Goal: Task Accomplishment & Management: Use online tool/utility

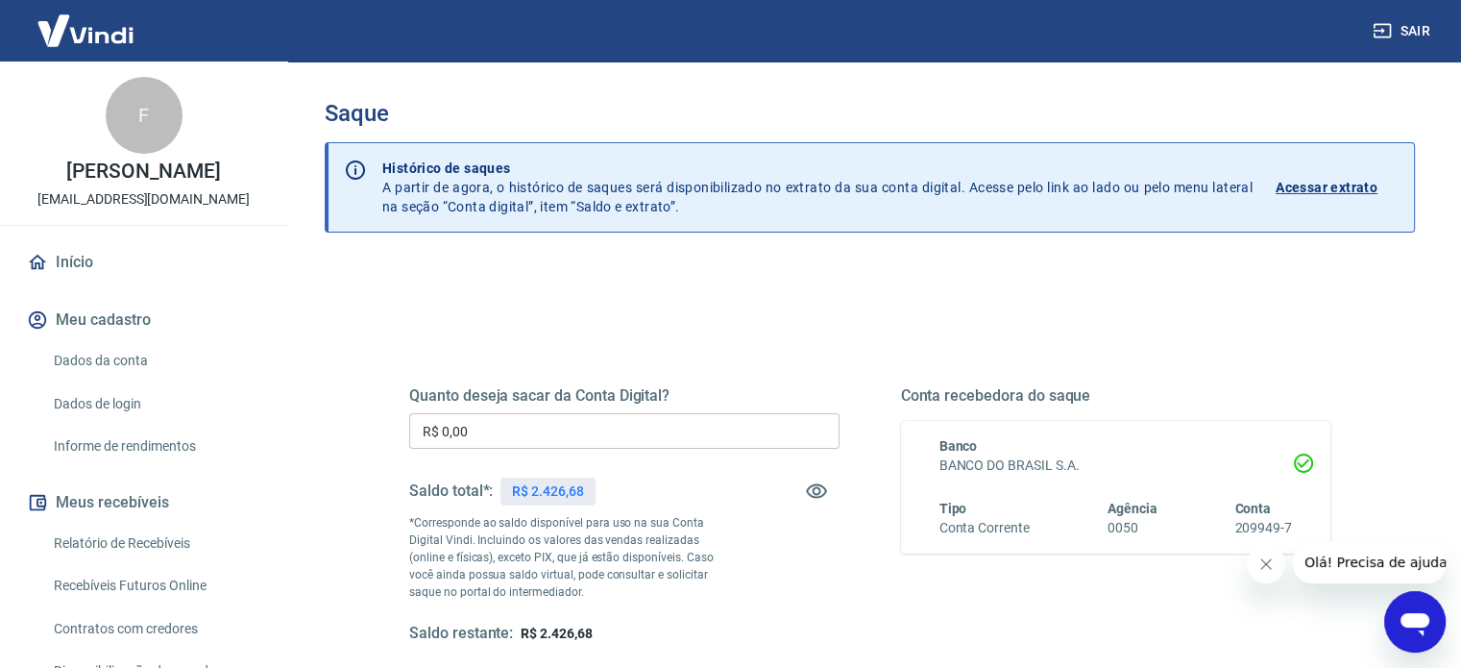
click at [476, 435] on input "R$ 0,00" at bounding box center [624, 431] width 430 height 36
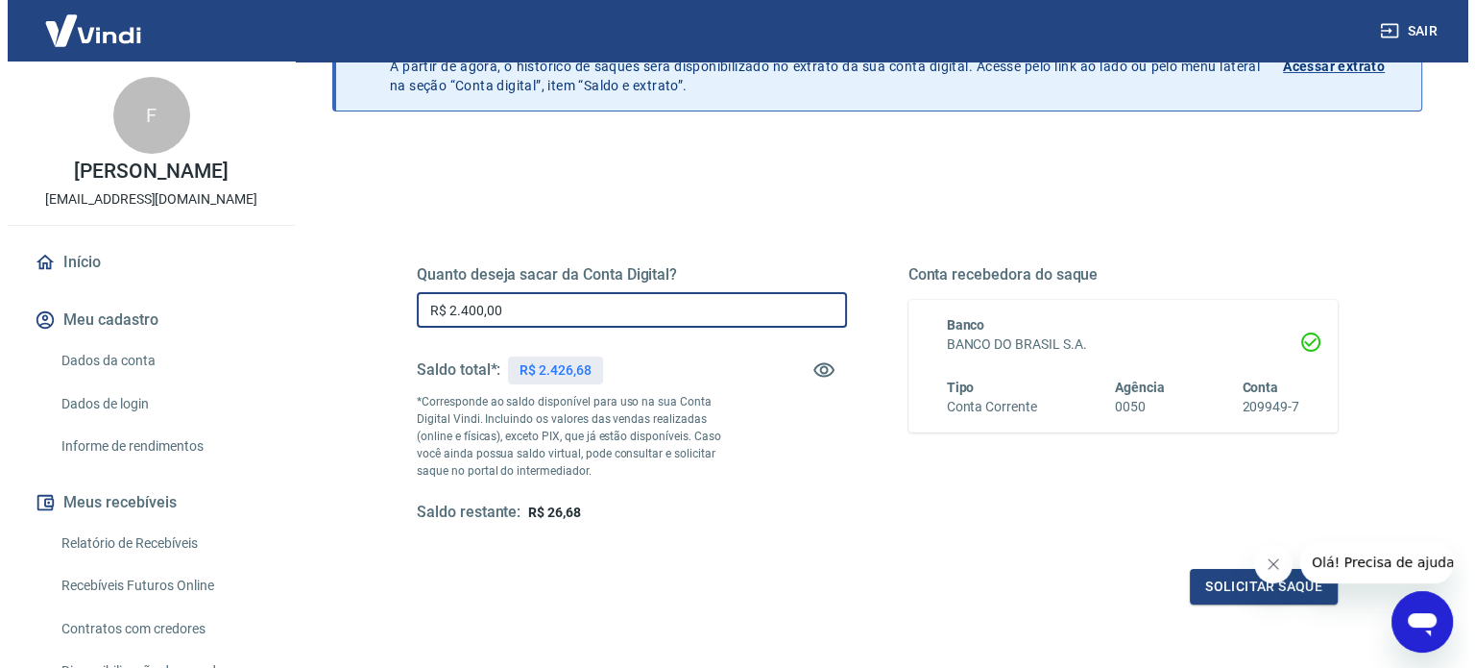
scroll to position [280, 0]
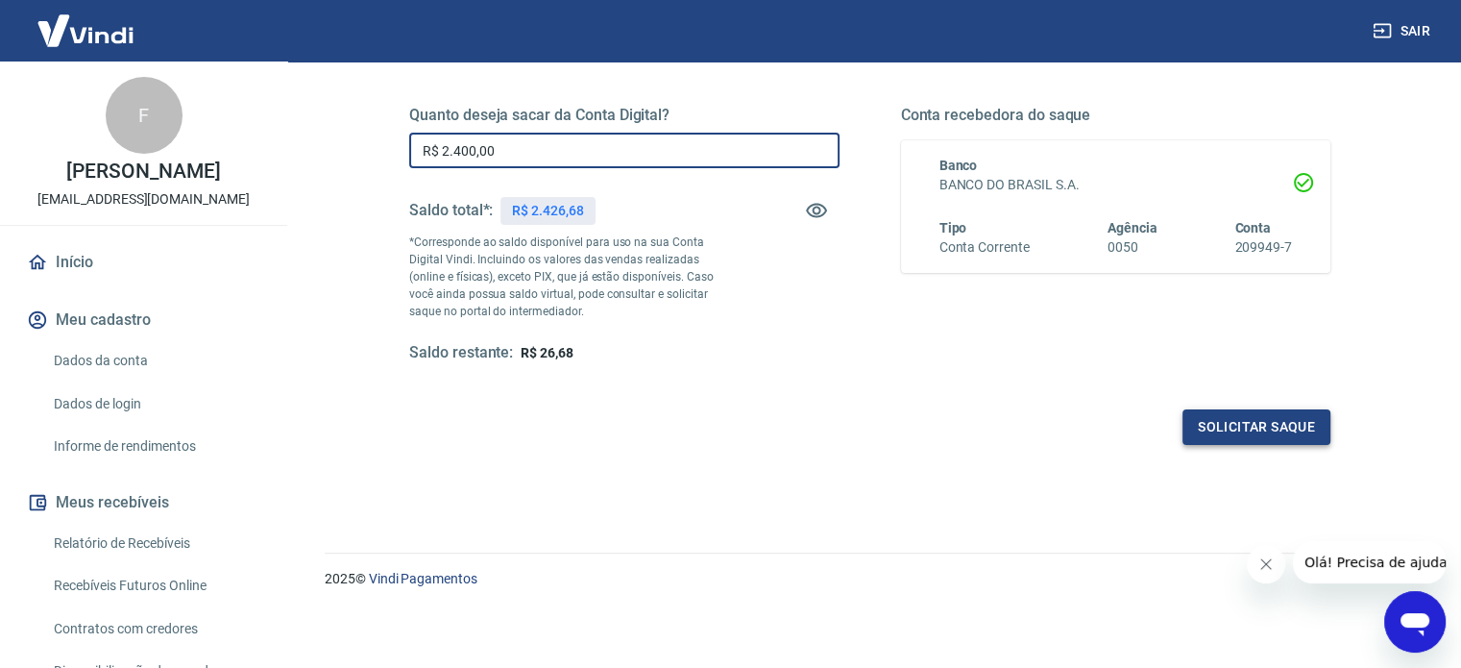
type input "R$ 2.400,00"
click at [1259, 419] on button "Solicitar saque" at bounding box center [1256, 427] width 148 height 36
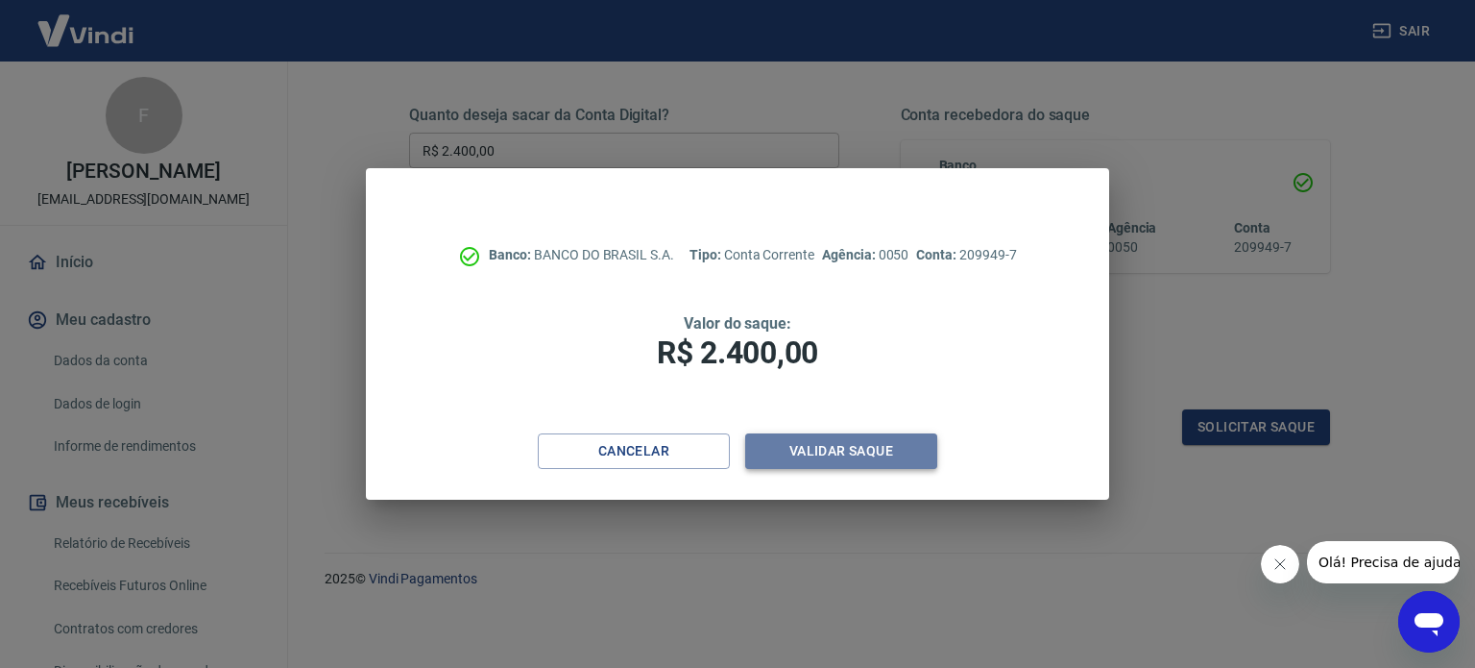
click at [829, 446] on button "Validar saque" at bounding box center [841, 451] width 192 height 36
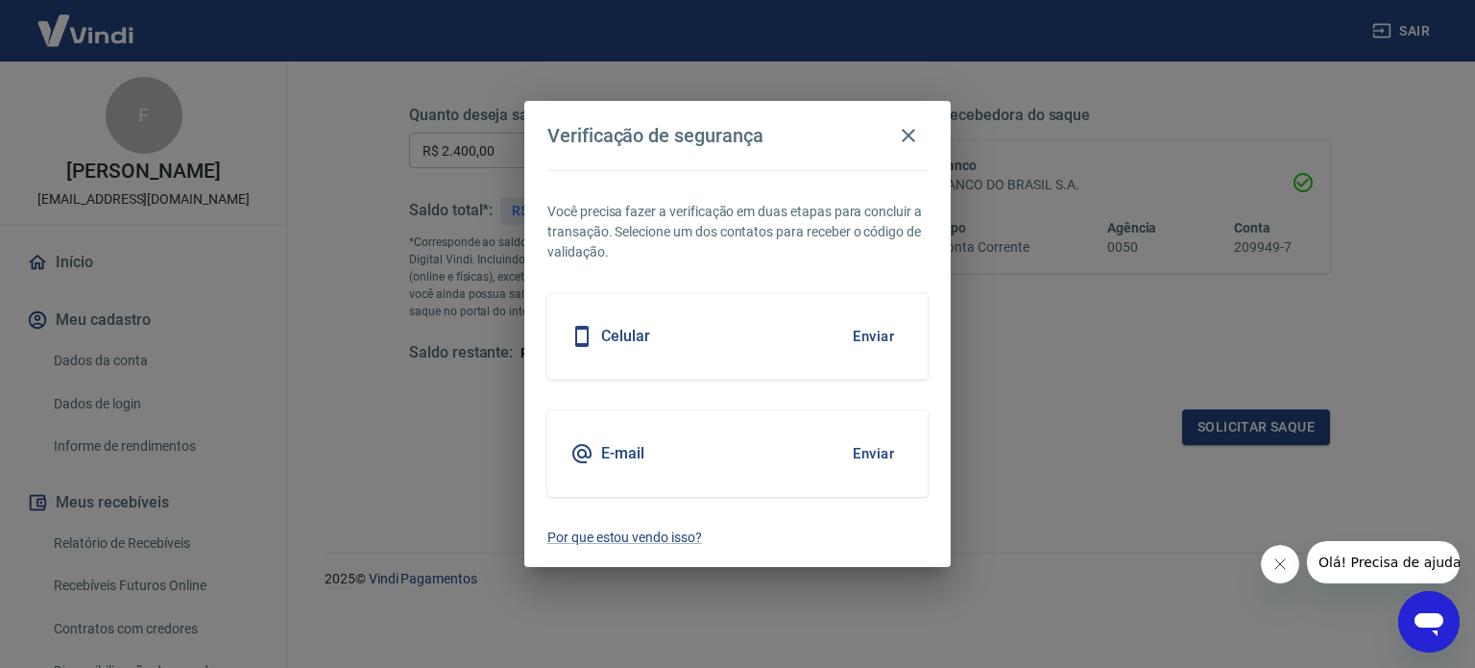
click at [873, 337] on button "Enviar" at bounding box center [873, 336] width 62 height 40
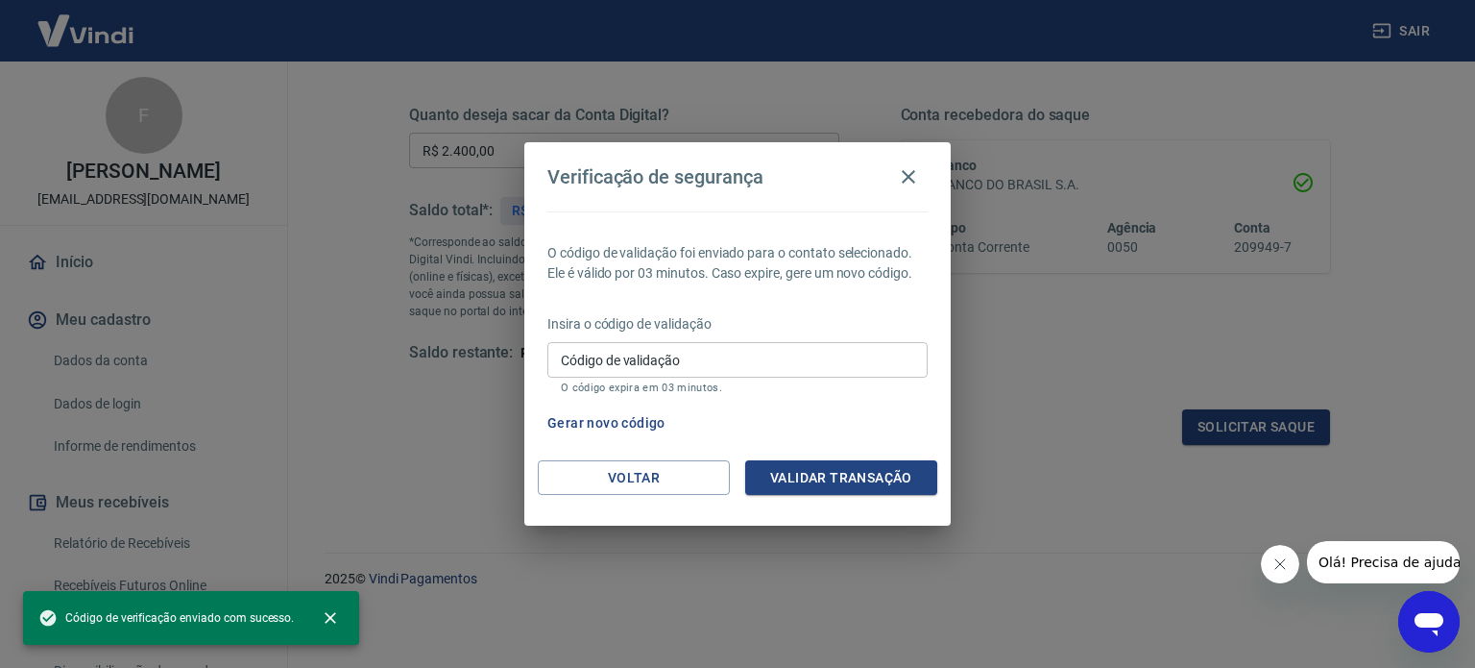
click at [599, 361] on input "Código de validação" at bounding box center [737, 360] width 380 height 36
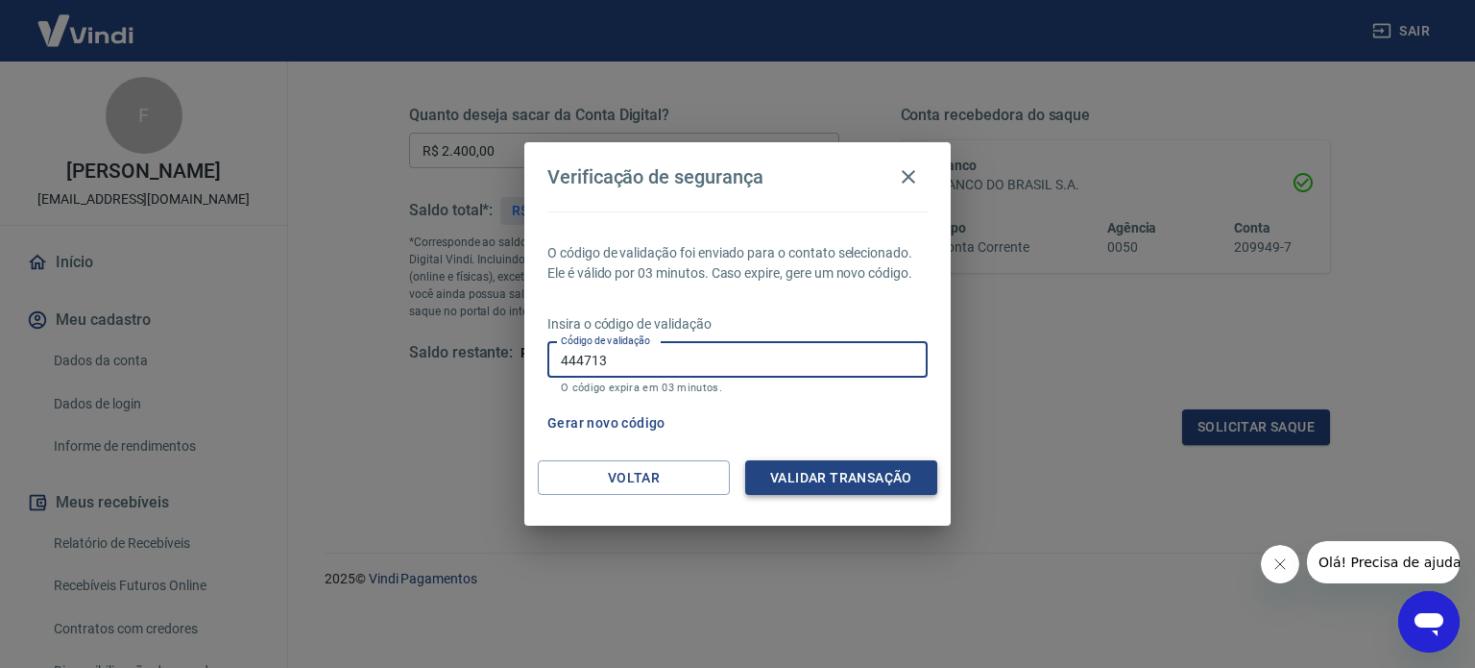
type input "444713"
click at [844, 477] on button "Validar transação" at bounding box center [841, 478] width 192 height 36
